Goal: Task Accomplishment & Management: Manage account settings

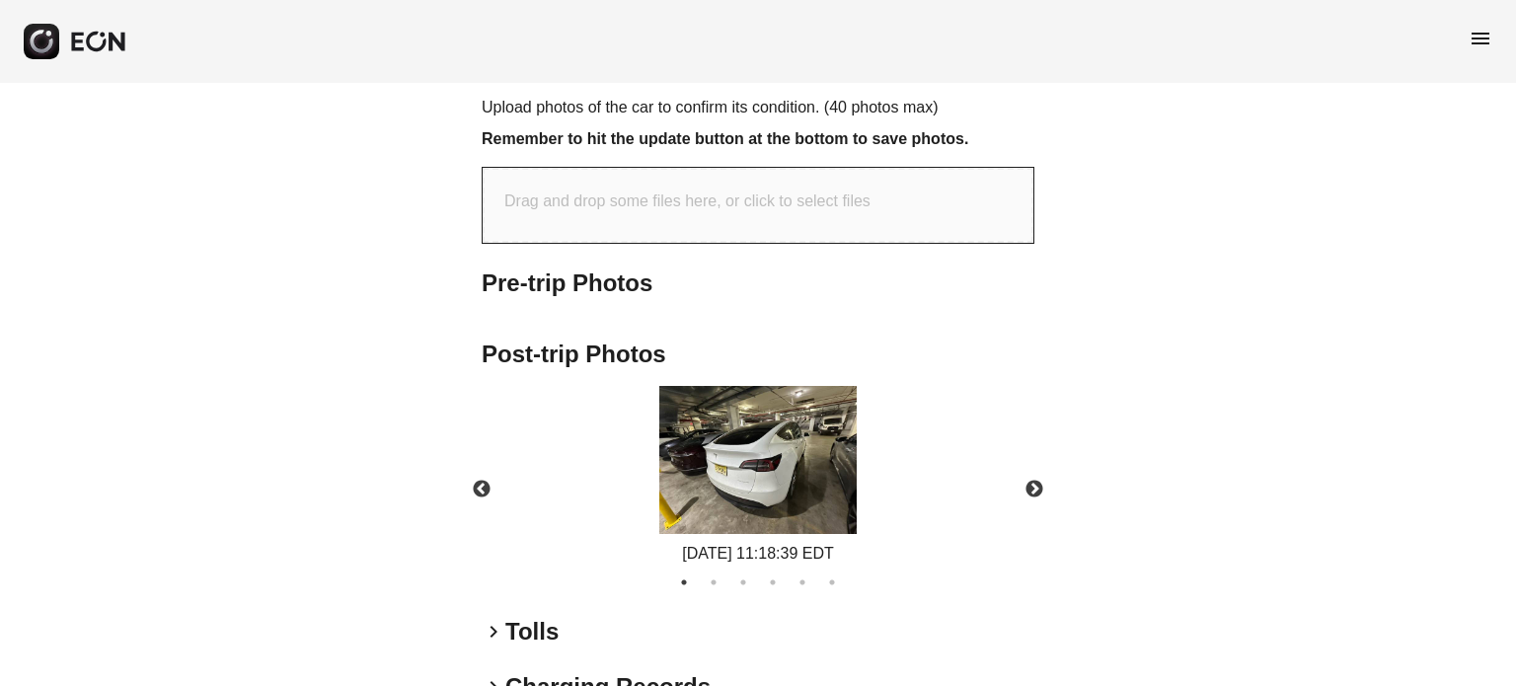
scroll to position [695, 0]
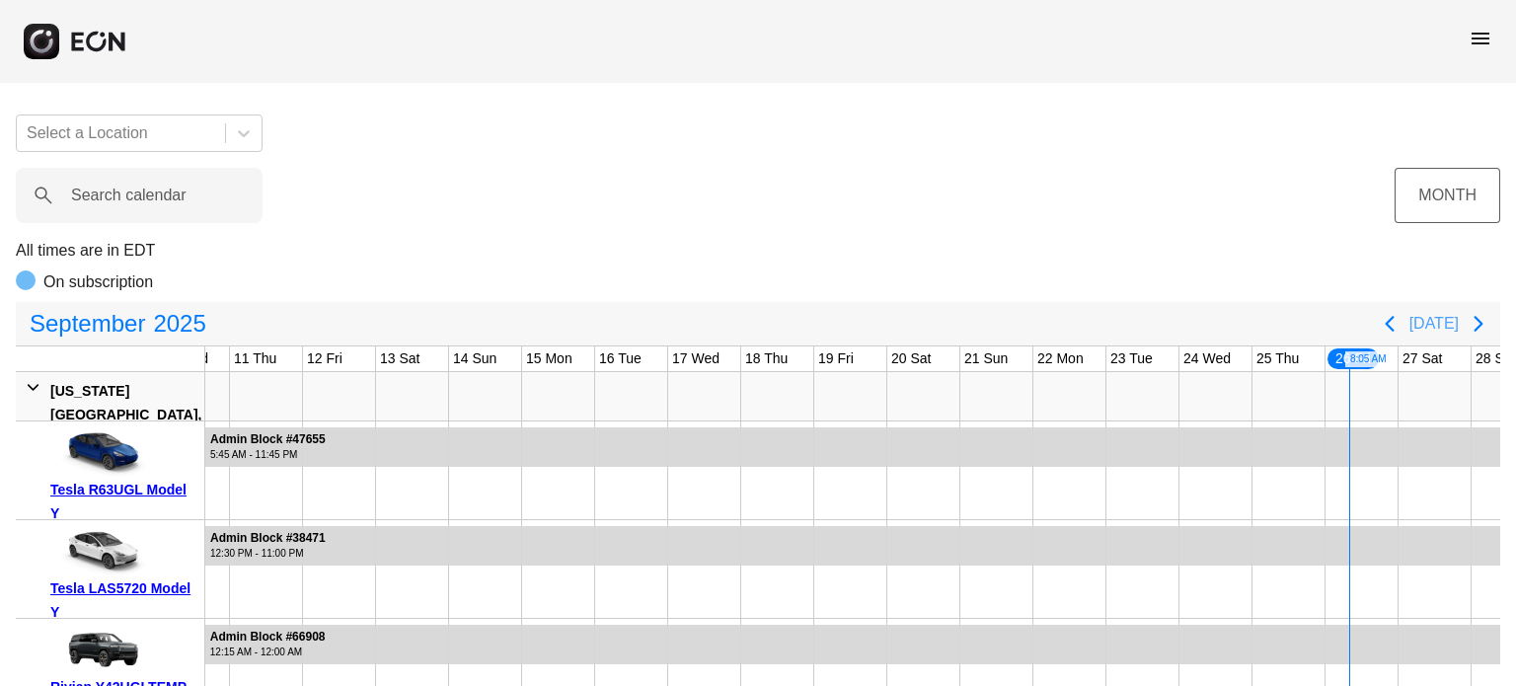
drag, startPoint x: 1449, startPoint y: 337, endPoint x: 1444, endPoint y: 210, distance: 126.4
click at [1449, 336] on button "[DATE]" at bounding box center [1433, 324] width 49 height 36
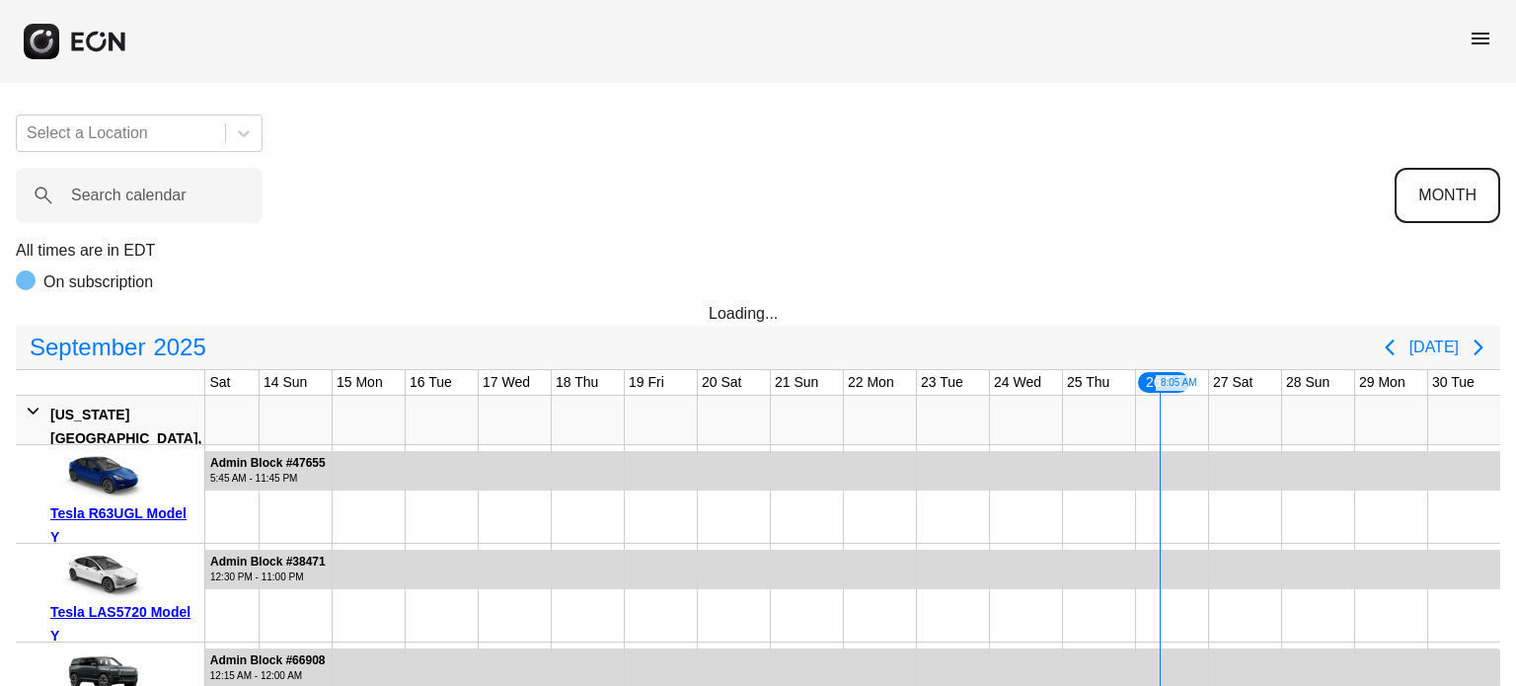
scroll to position [0, 895]
click at [1443, 208] on button "MONTH" at bounding box center [1448, 195] width 106 height 55
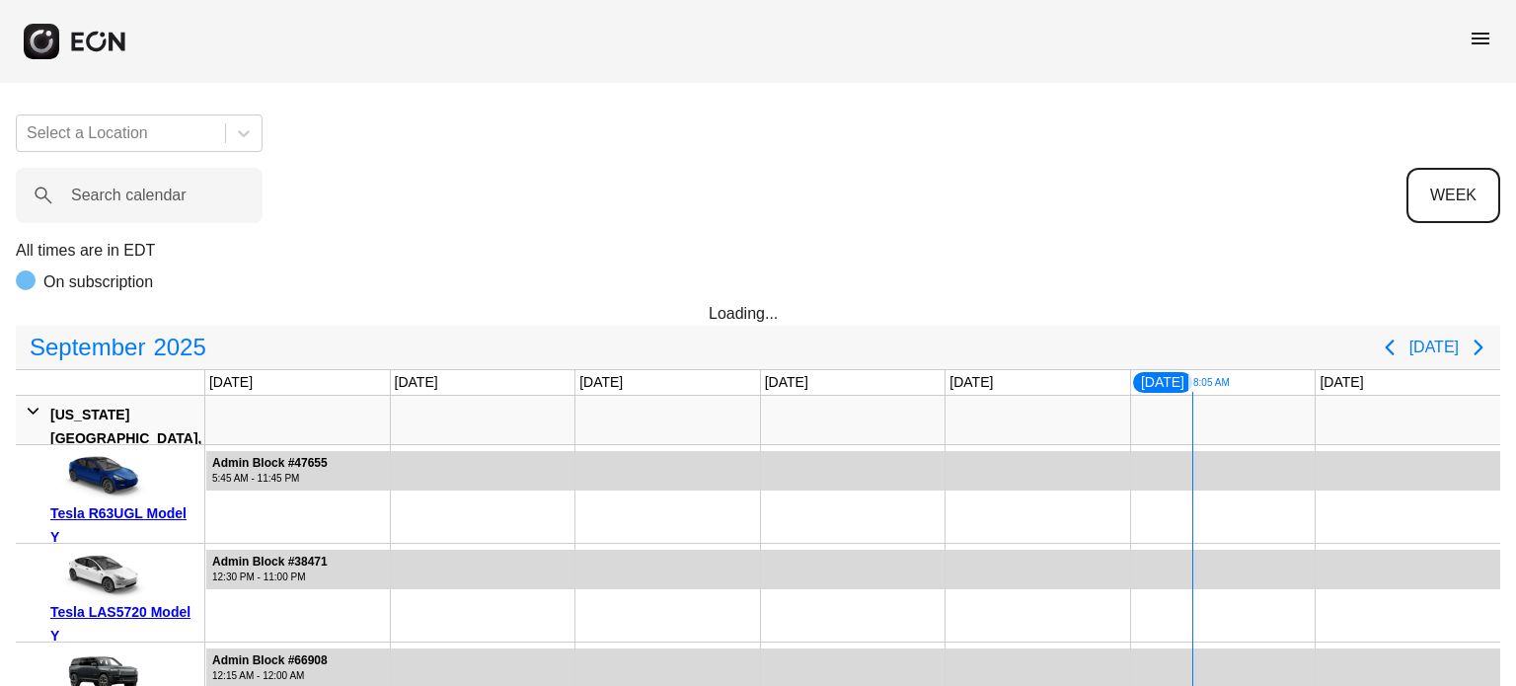
scroll to position [0, 0]
click at [1441, 342] on button "[DATE]" at bounding box center [1433, 348] width 49 height 36
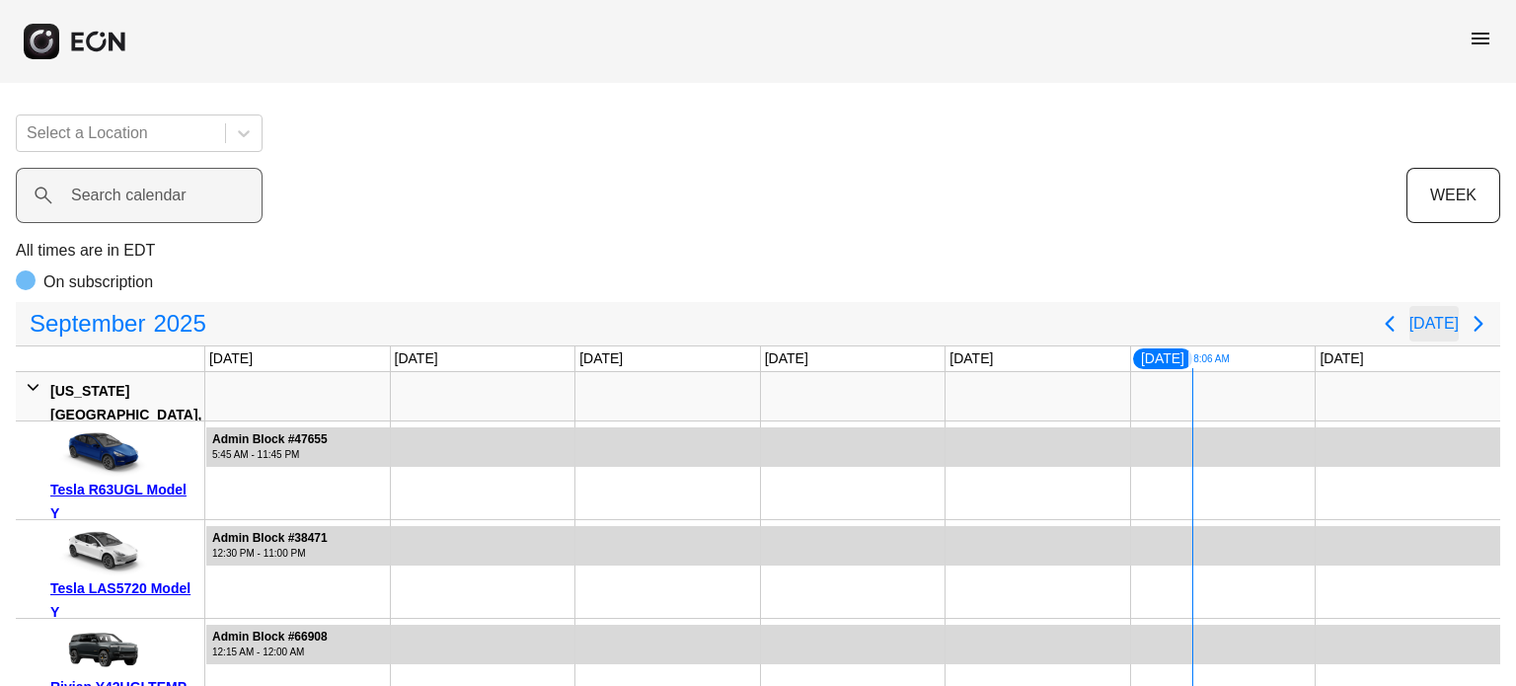
click at [135, 194] on label "Search calendar" at bounding box center [128, 196] width 115 height 24
click at [135, 194] on calendar "Search calendar" at bounding box center [139, 195] width 247 height 55
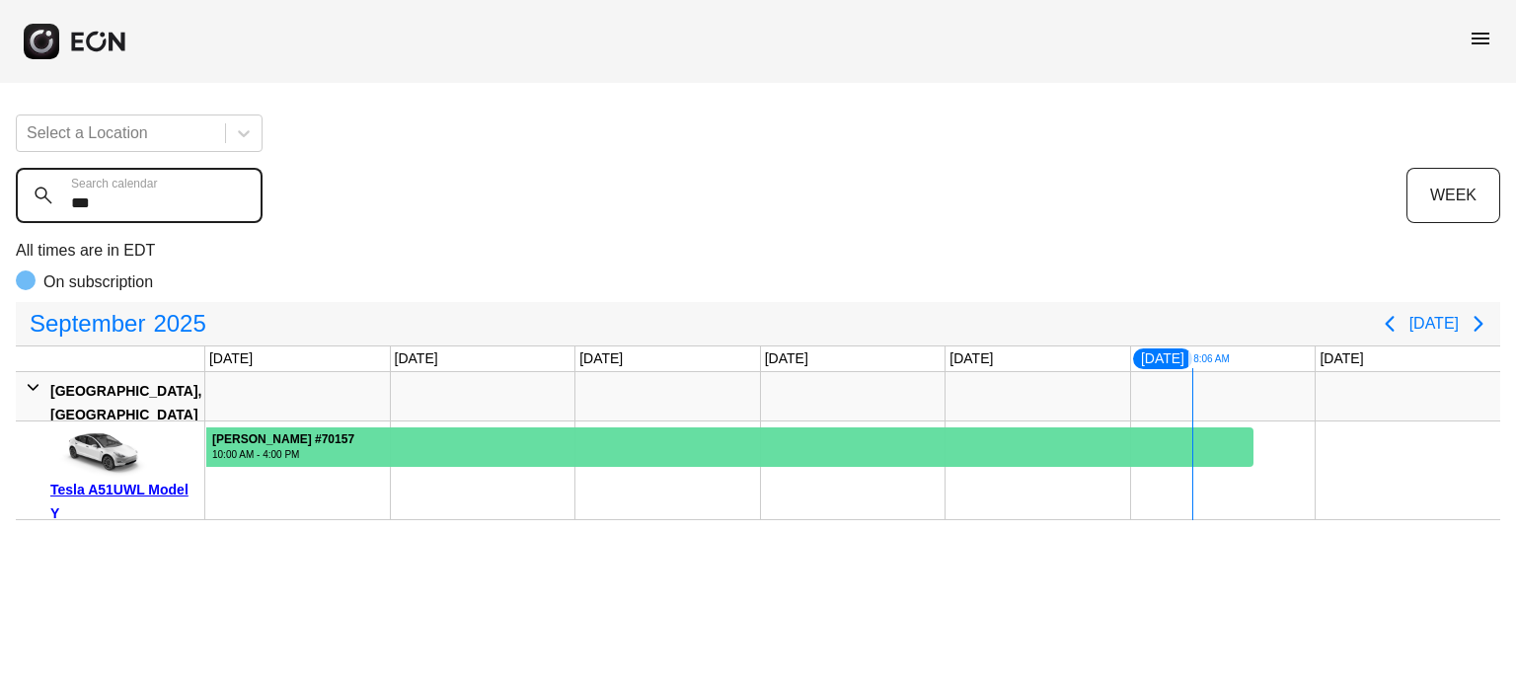
type calendar "***"
